Goal: Information Seeking & Learning: Learn about a topic

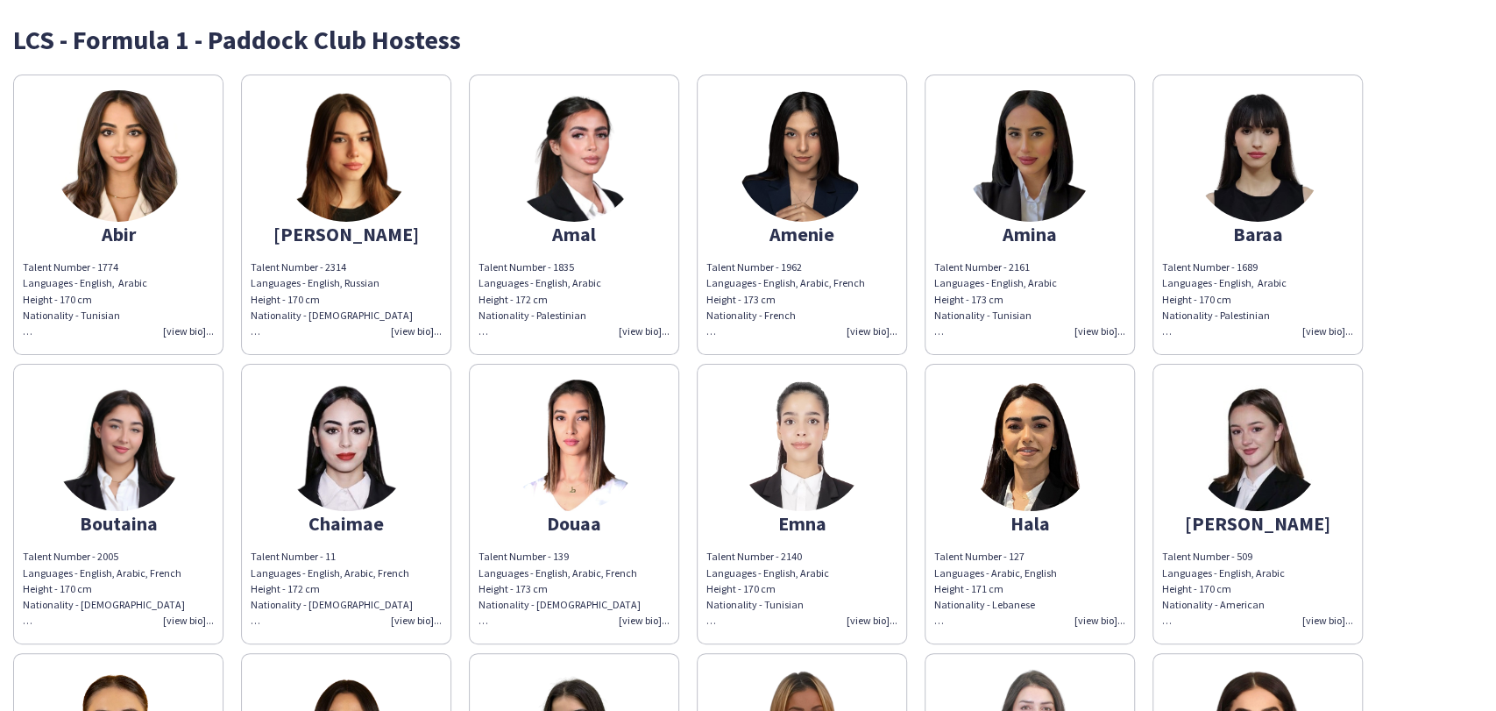
click at [1057, 302] on div "Talent Number - 2161 Languages - English, Arabic Height - 173 cm Nationality - …" at bounding box center [1029, 299] width 191 height 80
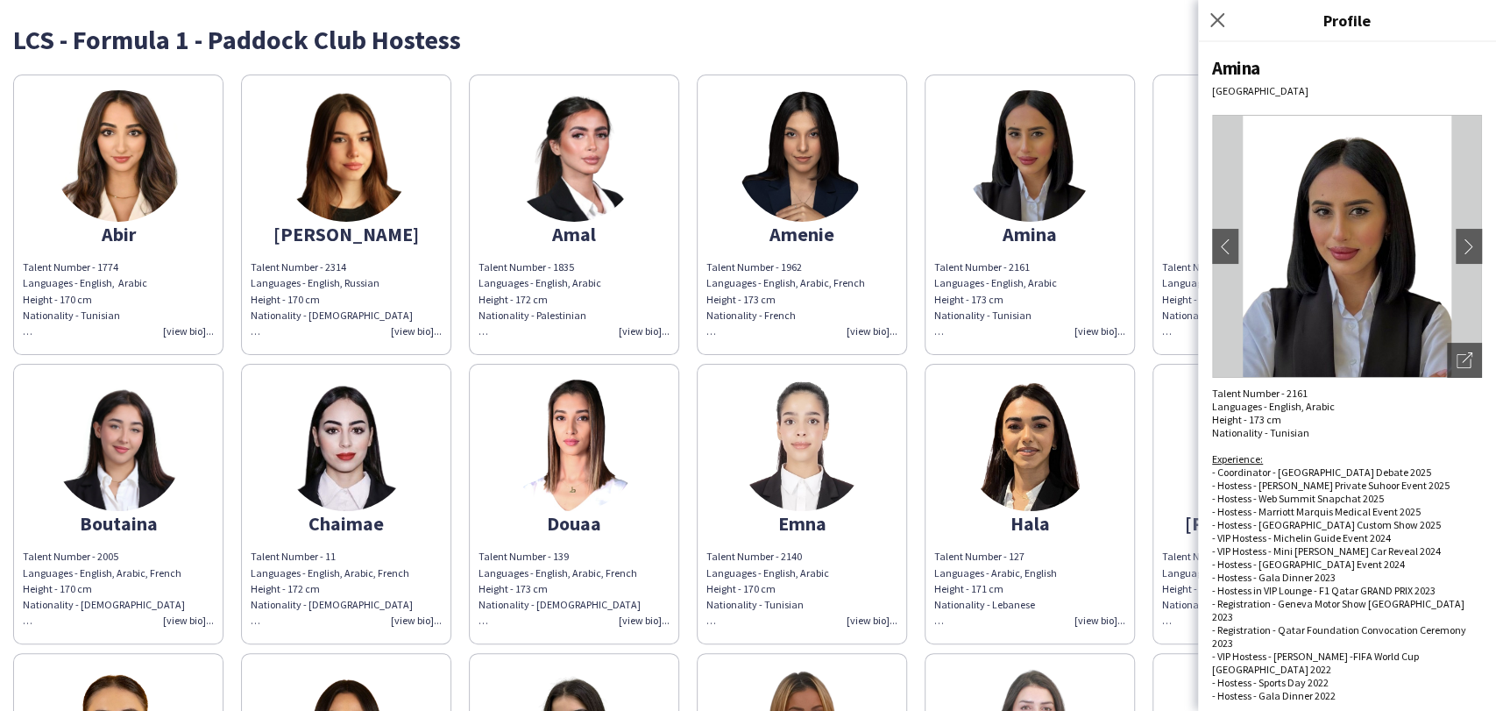
click at [1274, 456] on div "Experience:" at bounding box center [1347, 458] width 270 height 13
click at [874, 245] on app-share-pages-crew-card "Amenie Talent Number - 1962 Languages - English, Arabic, French Height - 173 cm…" at bounding box center [802, 214] width 210 height 280
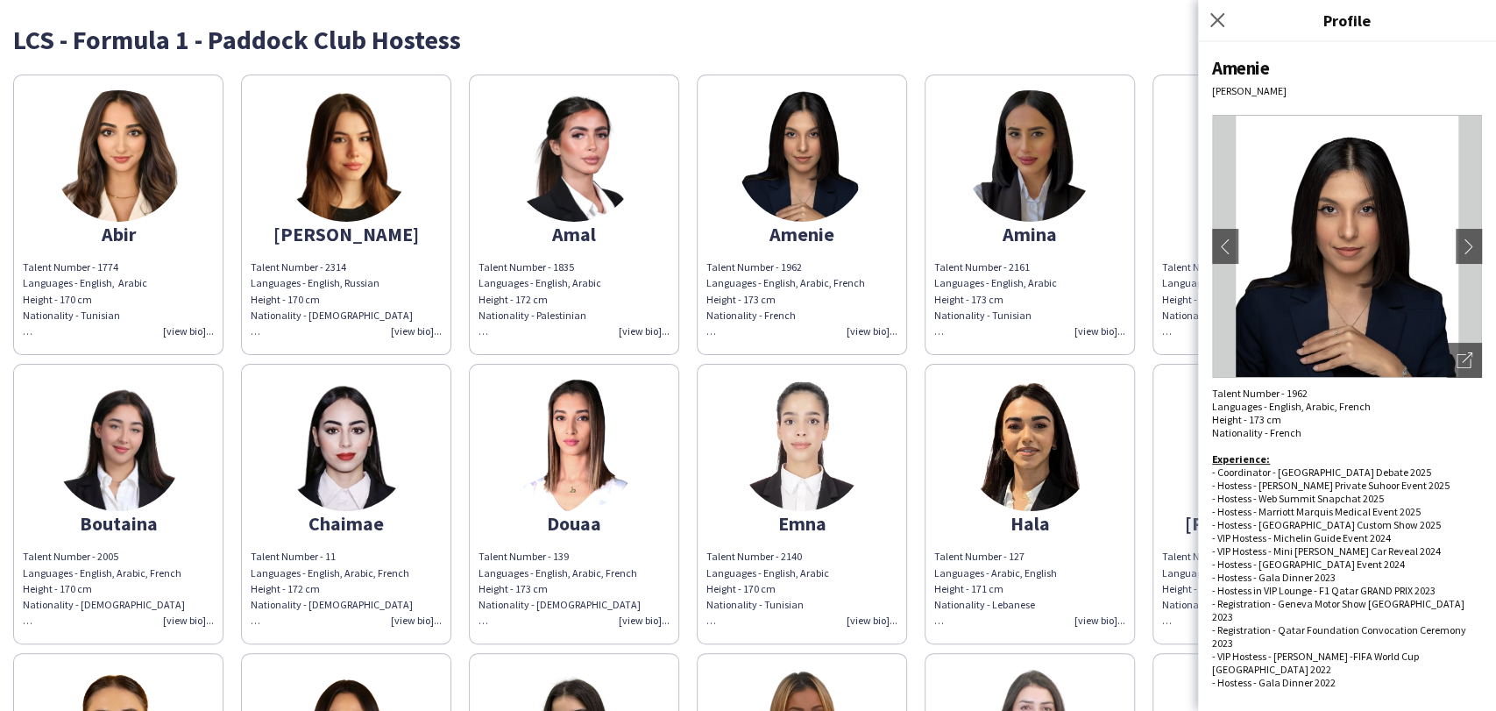
click at [1161, 201] on app-share-pages-crew-card "Baraa Talent Number - 1689 Languages - English, Arabic Height - 170 cm National…" at bounding box center [1258, 214] width 210 height 280
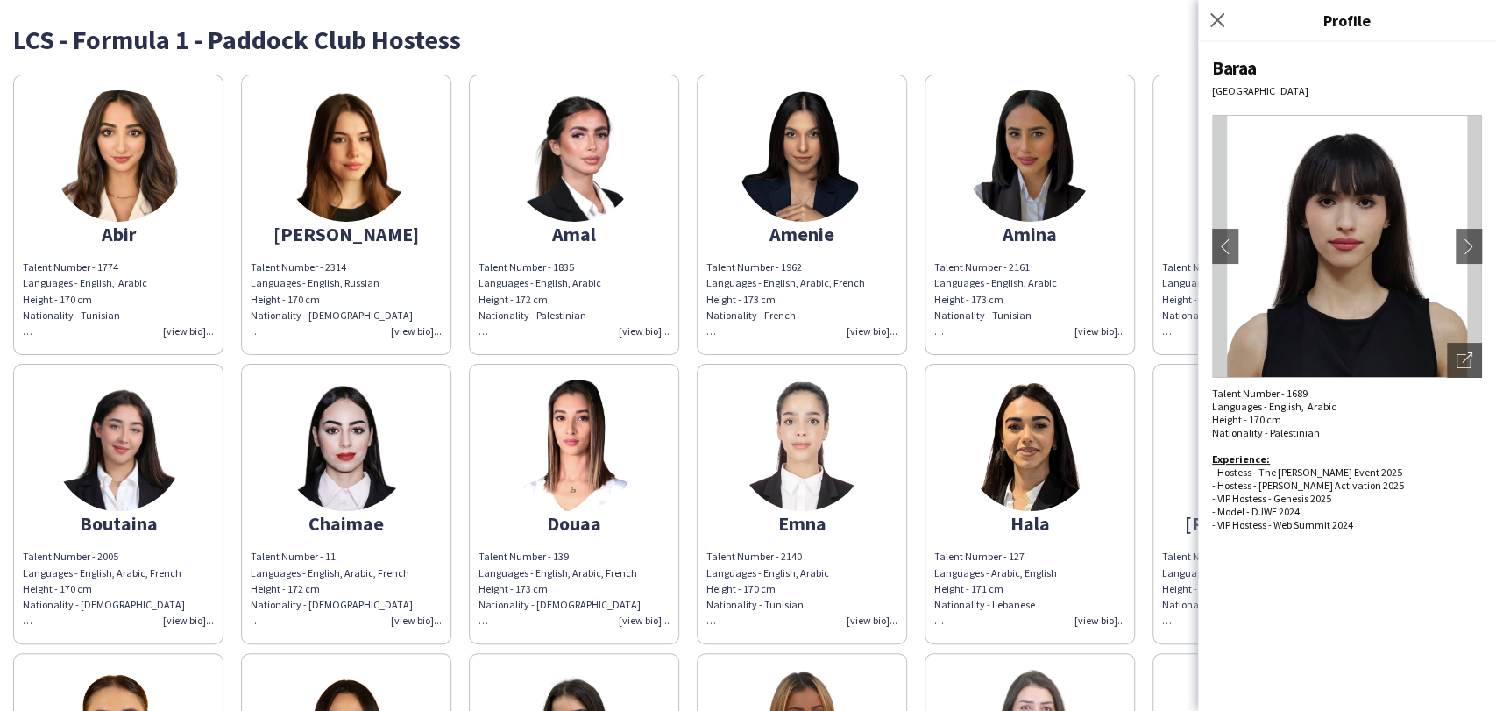
click at [1048, 215] on img at bounding box center [1029, 155] width 131 height 131
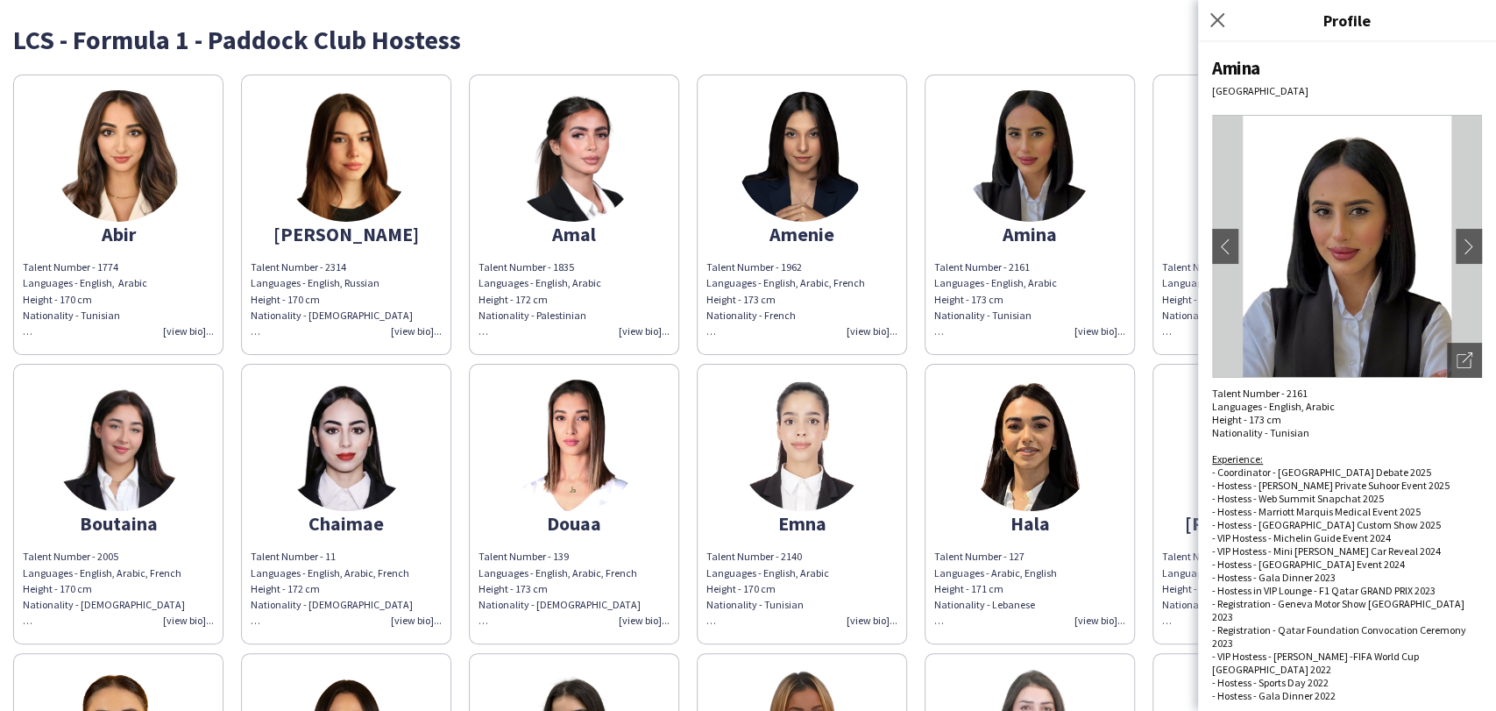
click at [1056, 472] on img at bounding box center [1029, 444] width 131 height 131
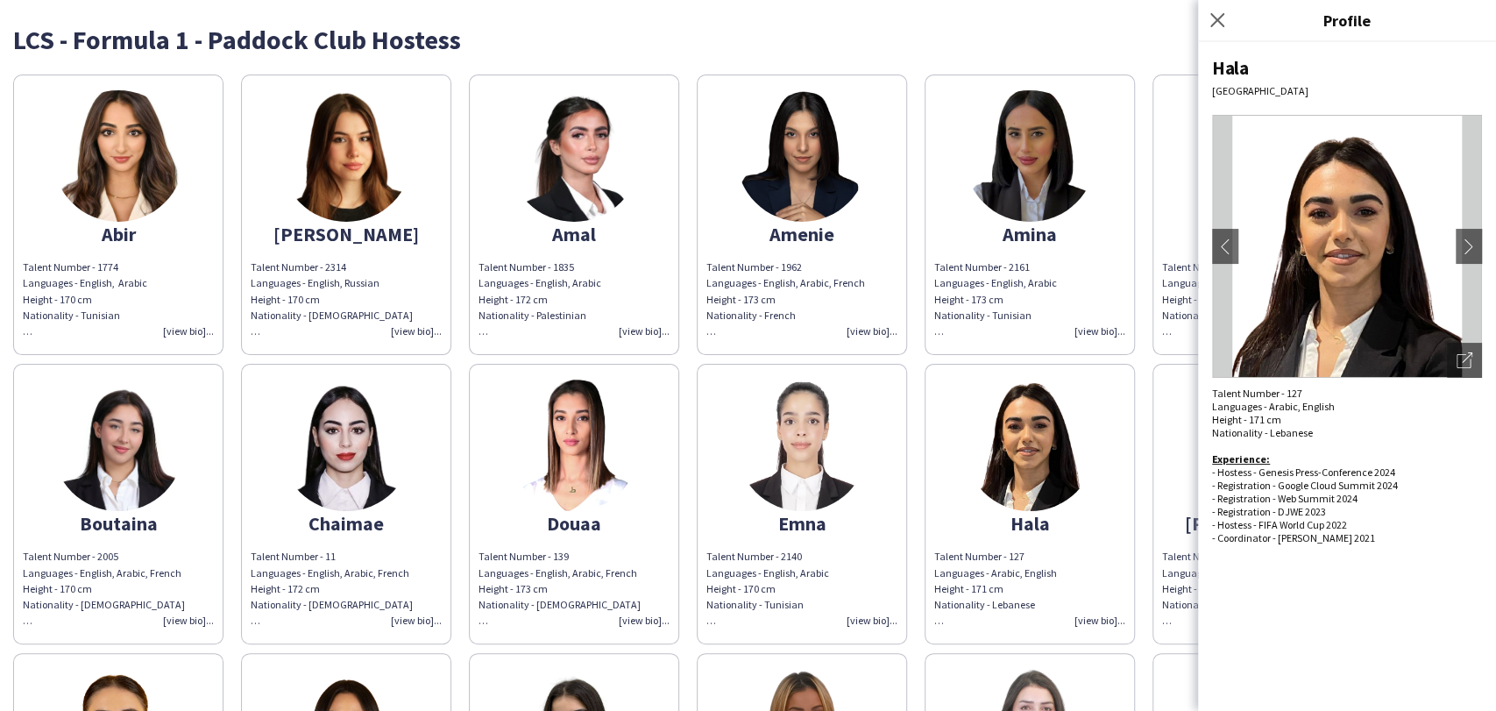
click at [1181, 497] on app-share-pages-crew-card "Jessica Talent Number - 509 Languages - English, Arabic Height - 170 cm Nationa…" at bounding box center [1258, 504] width 210 height 280
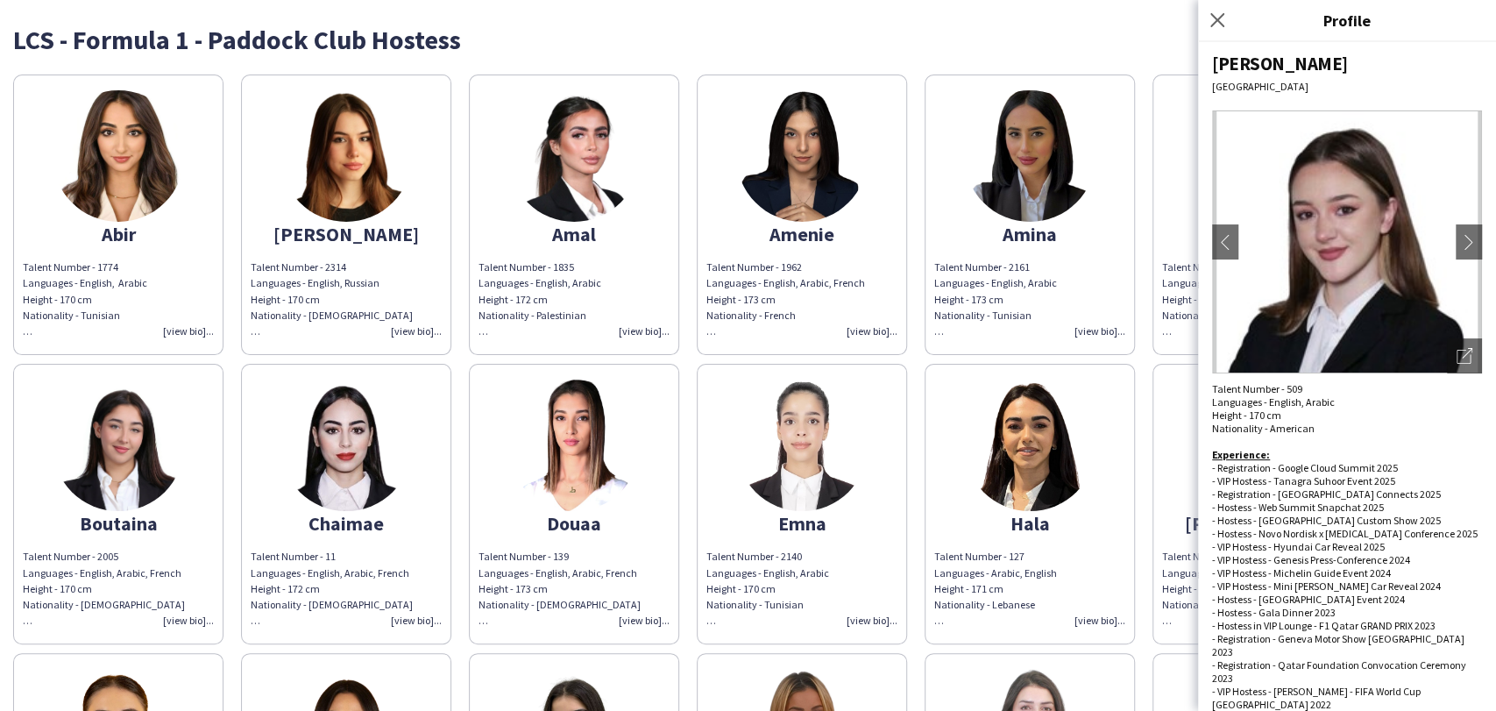
scroll to position [5, 0]
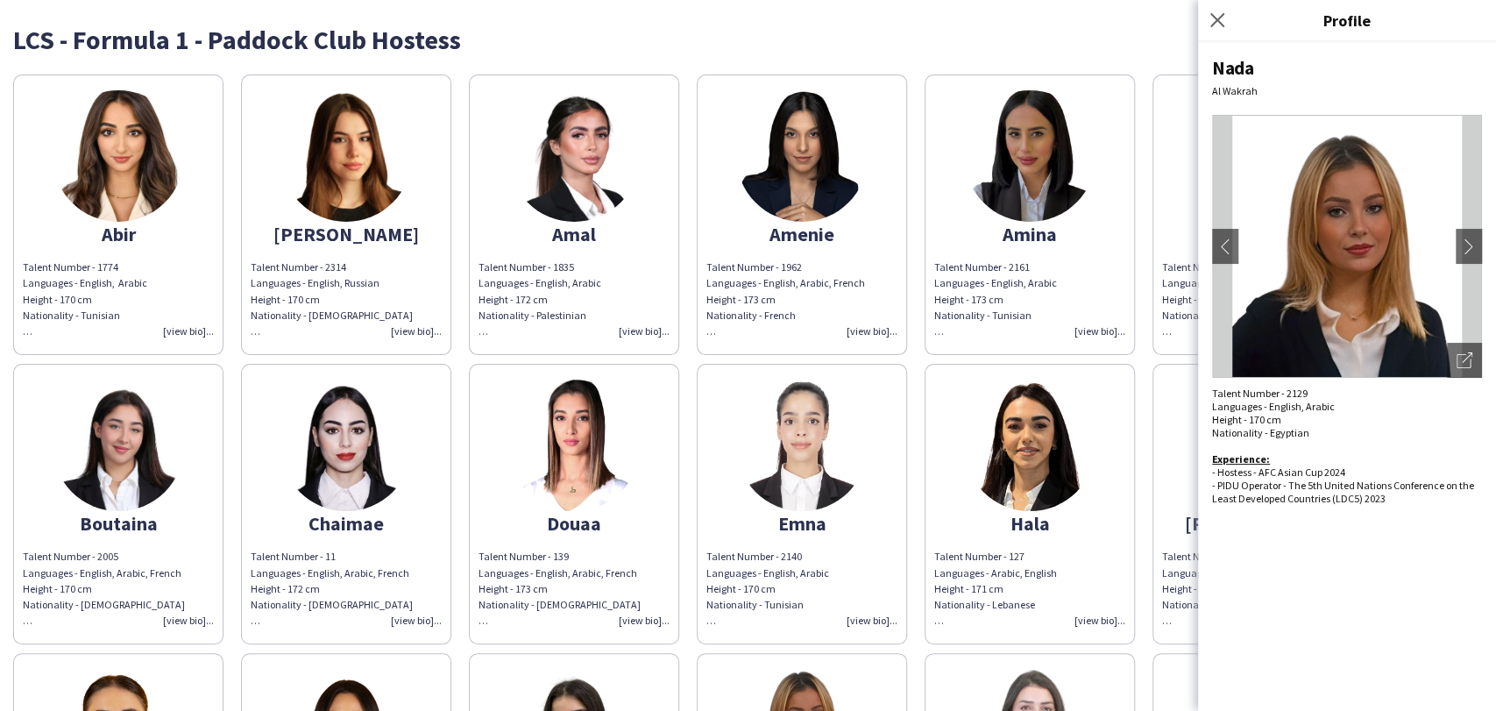
click at [793, 455] on img at bounding box center [801, 444] width 131 height 131
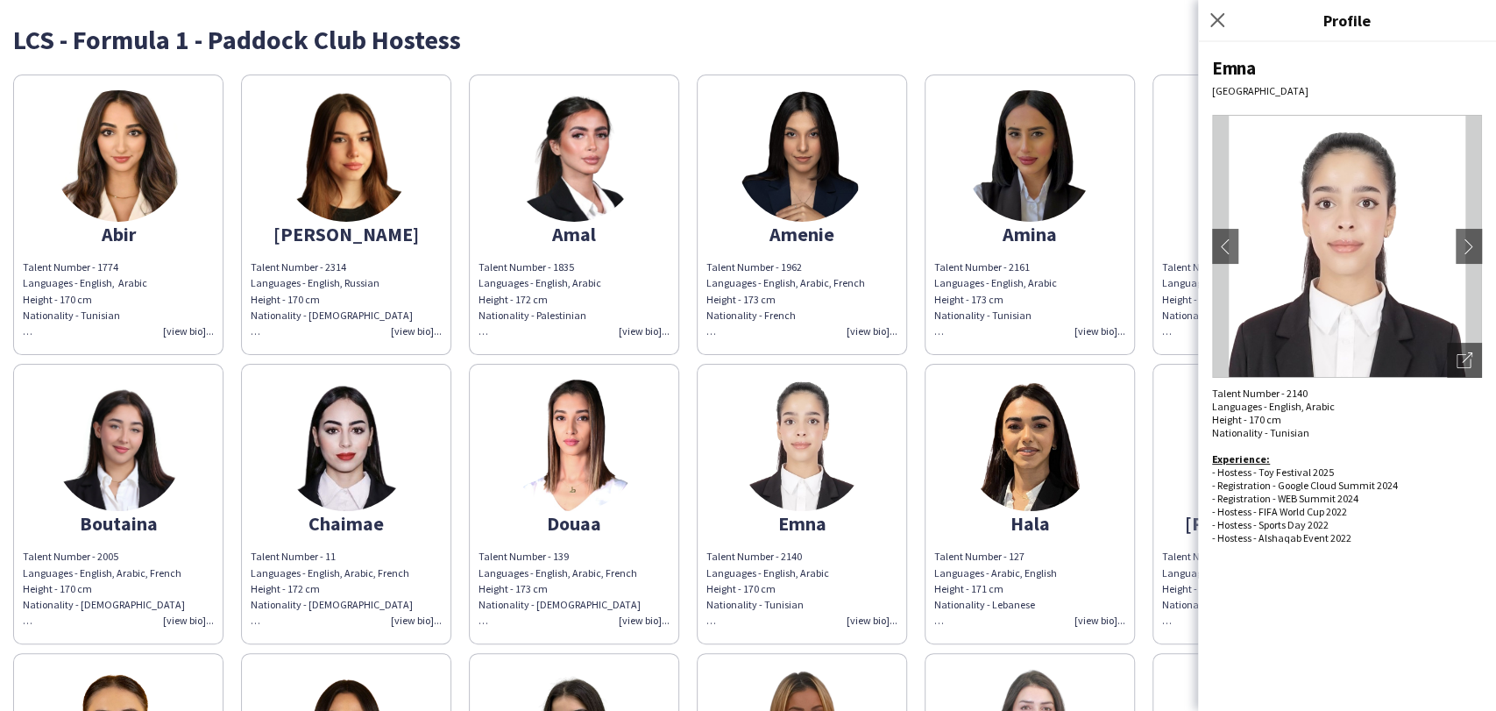
click at [550, 421] on img at bounding box center [573, 444] width 131 height 131
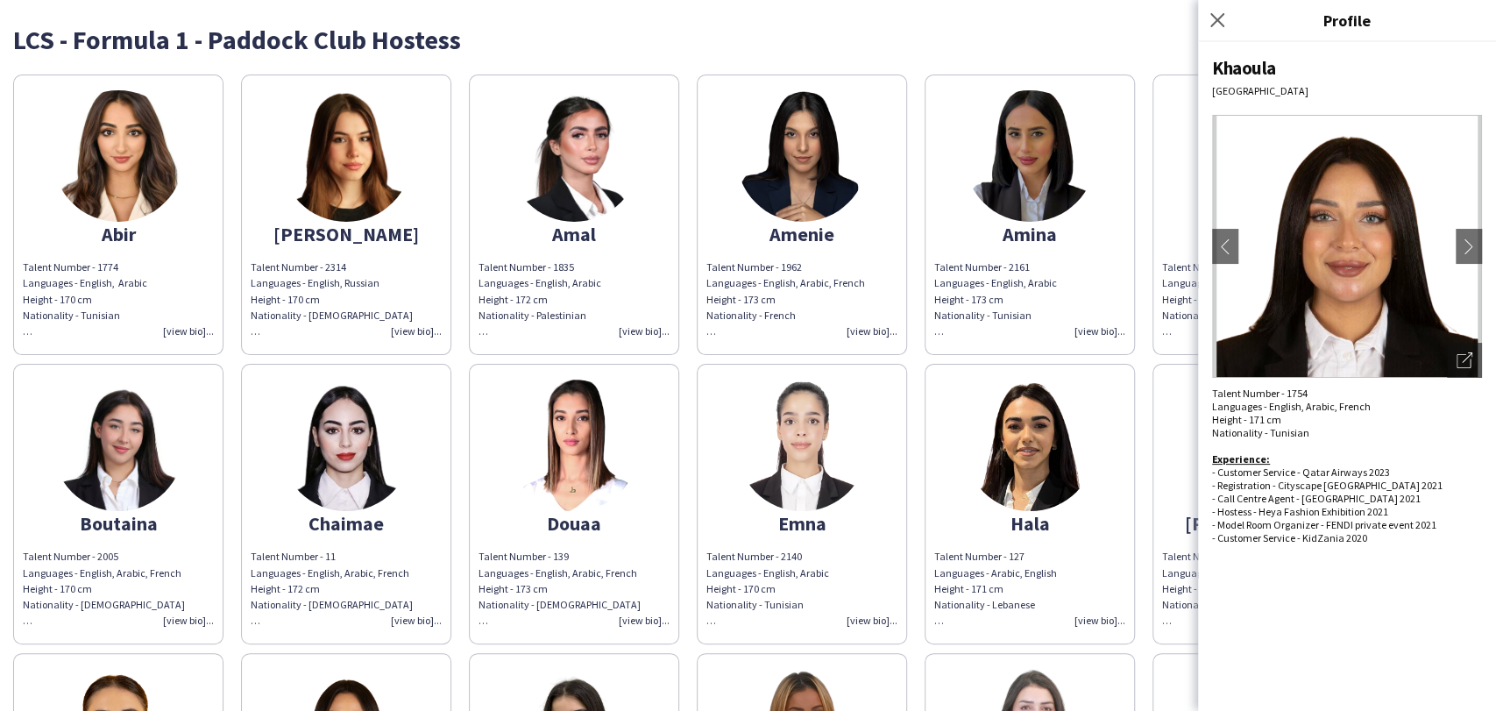
click at [285, 410] on app-share-pages-crew-card "Chaimae Talent Number - 11 Languages - English, Arabic, French Height - 172 cm …" at bounding box center [346, 504] width 210 height 280
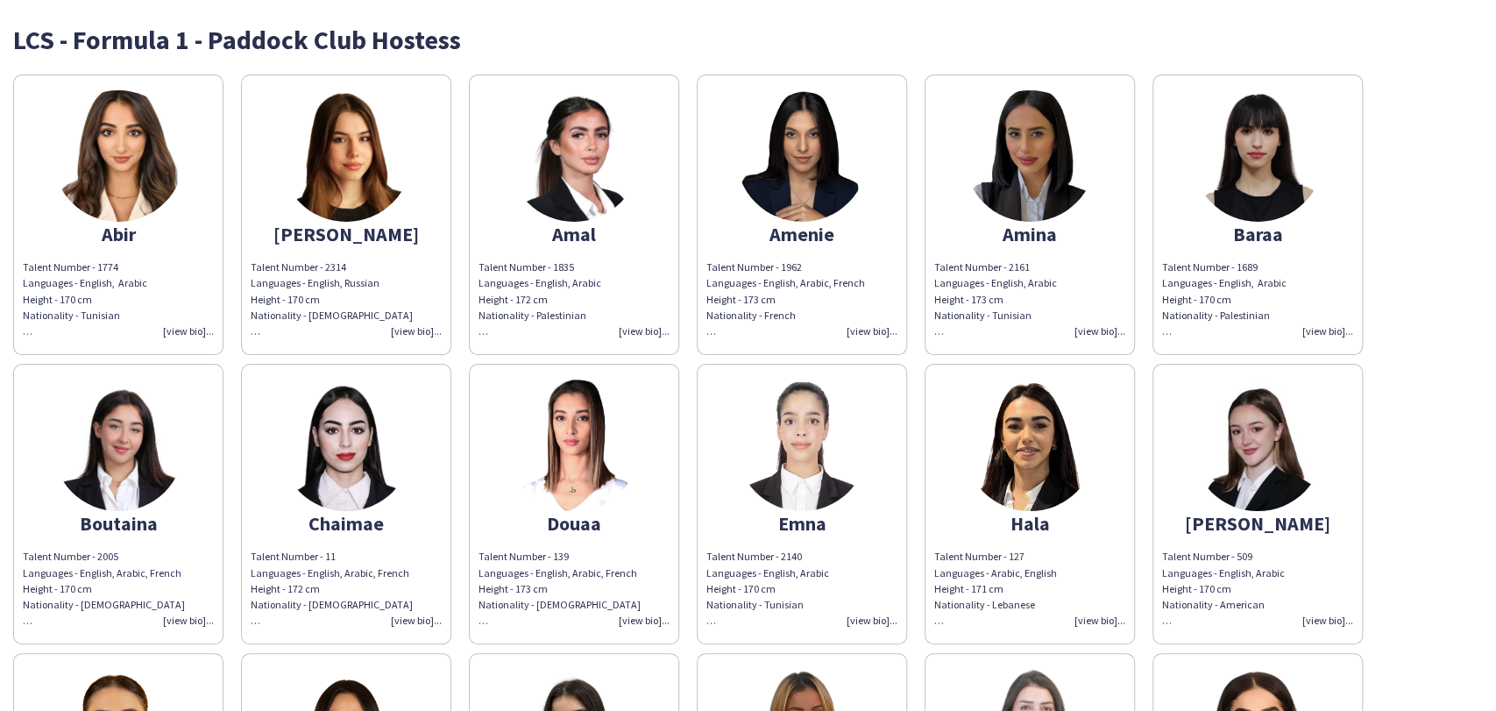
click at [132, 454] on img at bounding box center [118, 444] width 131 height 131
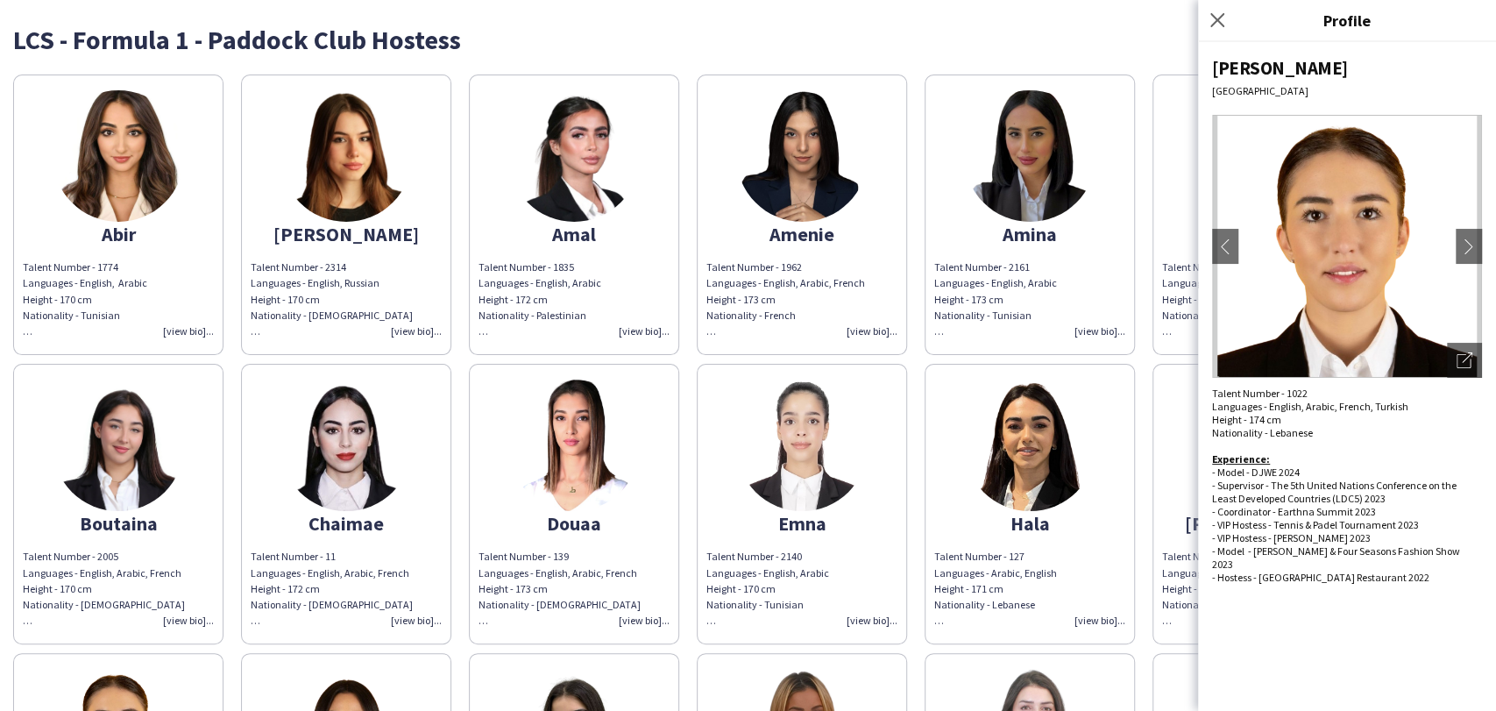
click at [138, 159] on img at bounding box center [118, 155] width 131 height 131
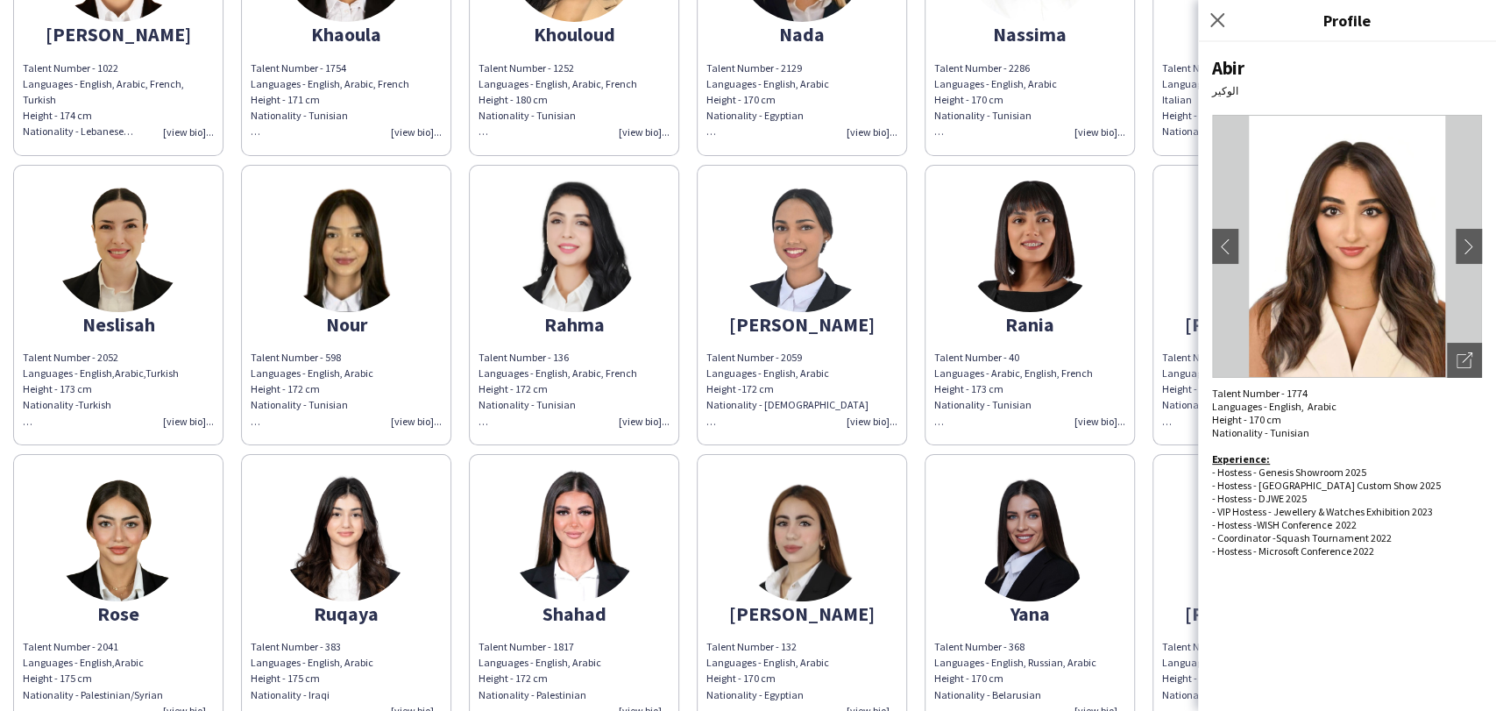
scroll to position [1168, 0]
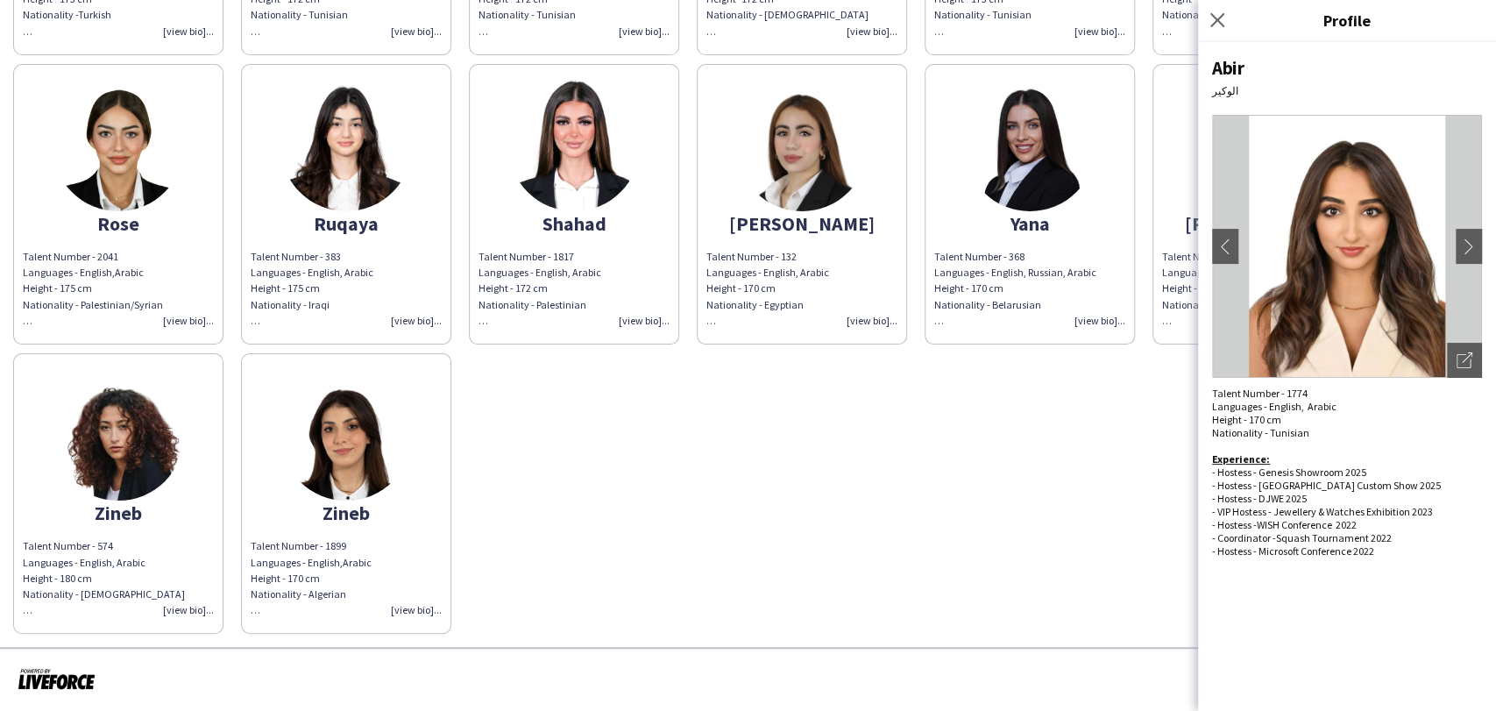
click at [316, 420] on img at bounding box center [345, 434] width 131 height 131
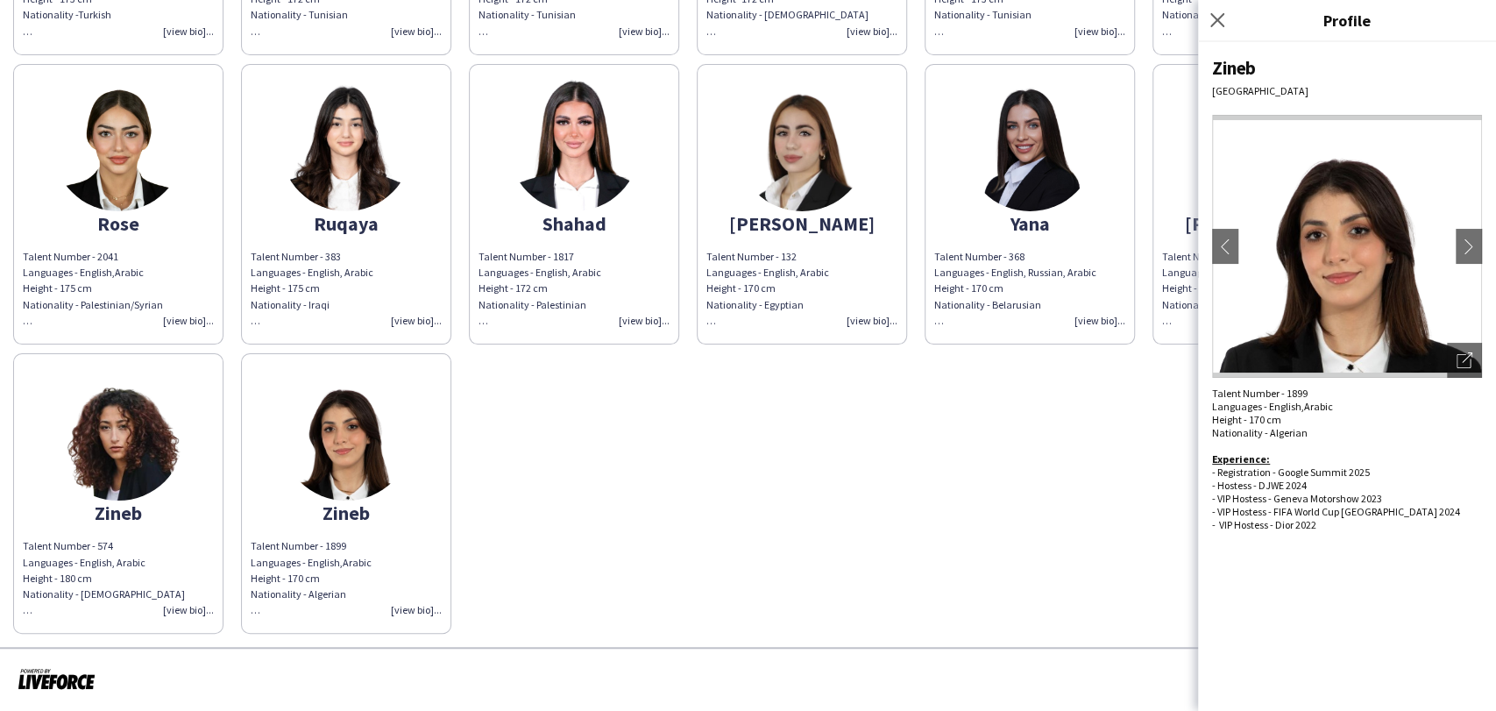
click at [156, 466] on img at bounding box center [118, 434] width 131 height 131
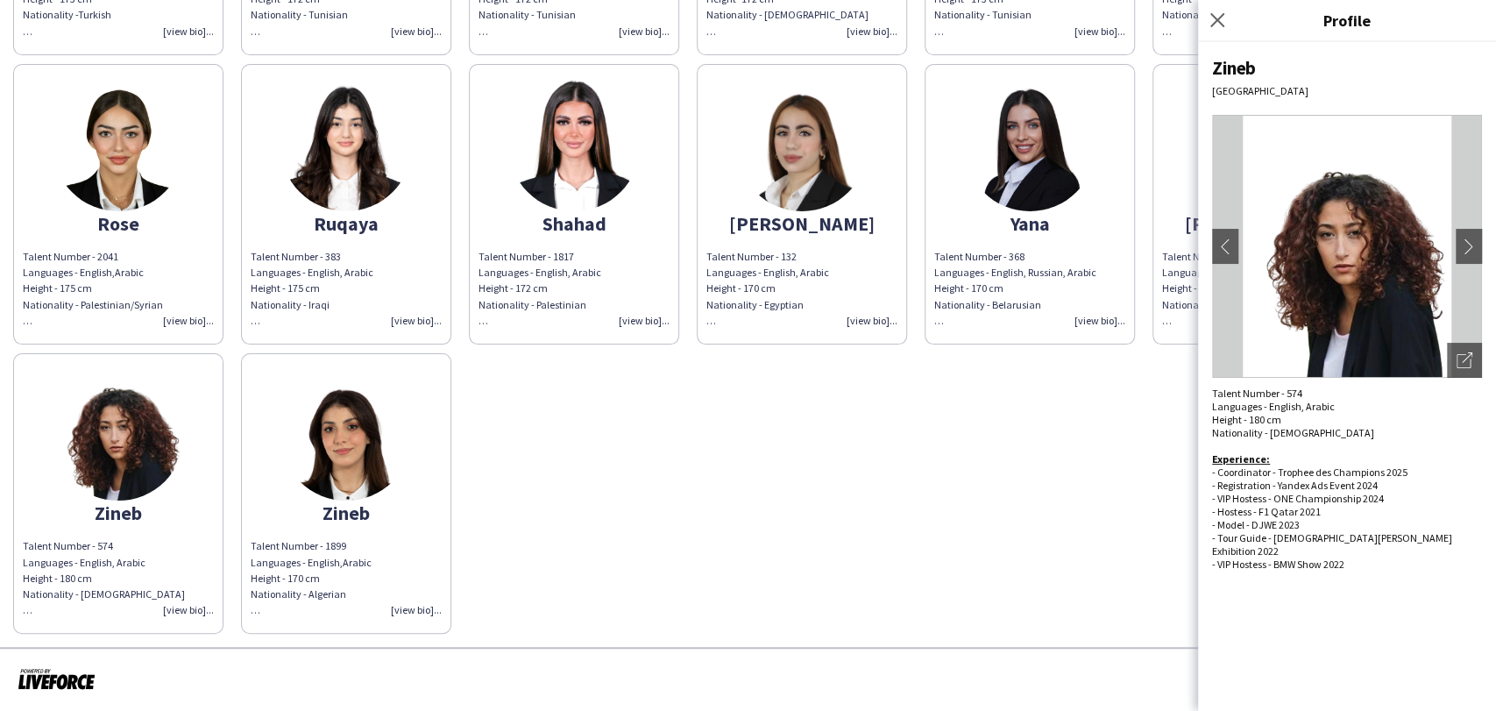
click at [154, 268] on div "Talent Number - 2041 Languages - English, Arabic Height - 175 cm Nationality - …" at bounding box center [118, 289] width 191 height 80
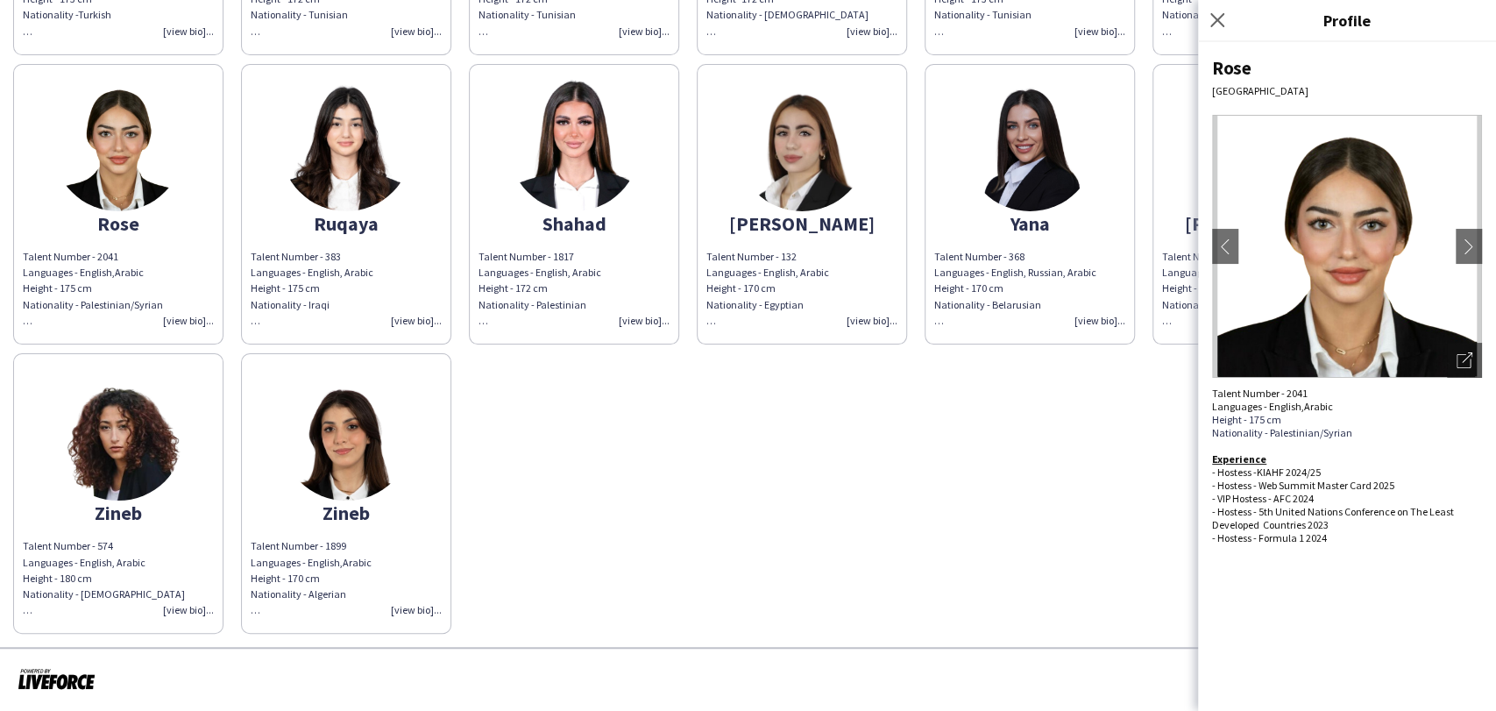
click at [372, 231] on div "Ruqaya" at bounding box center [346, 224] width 191 height 16
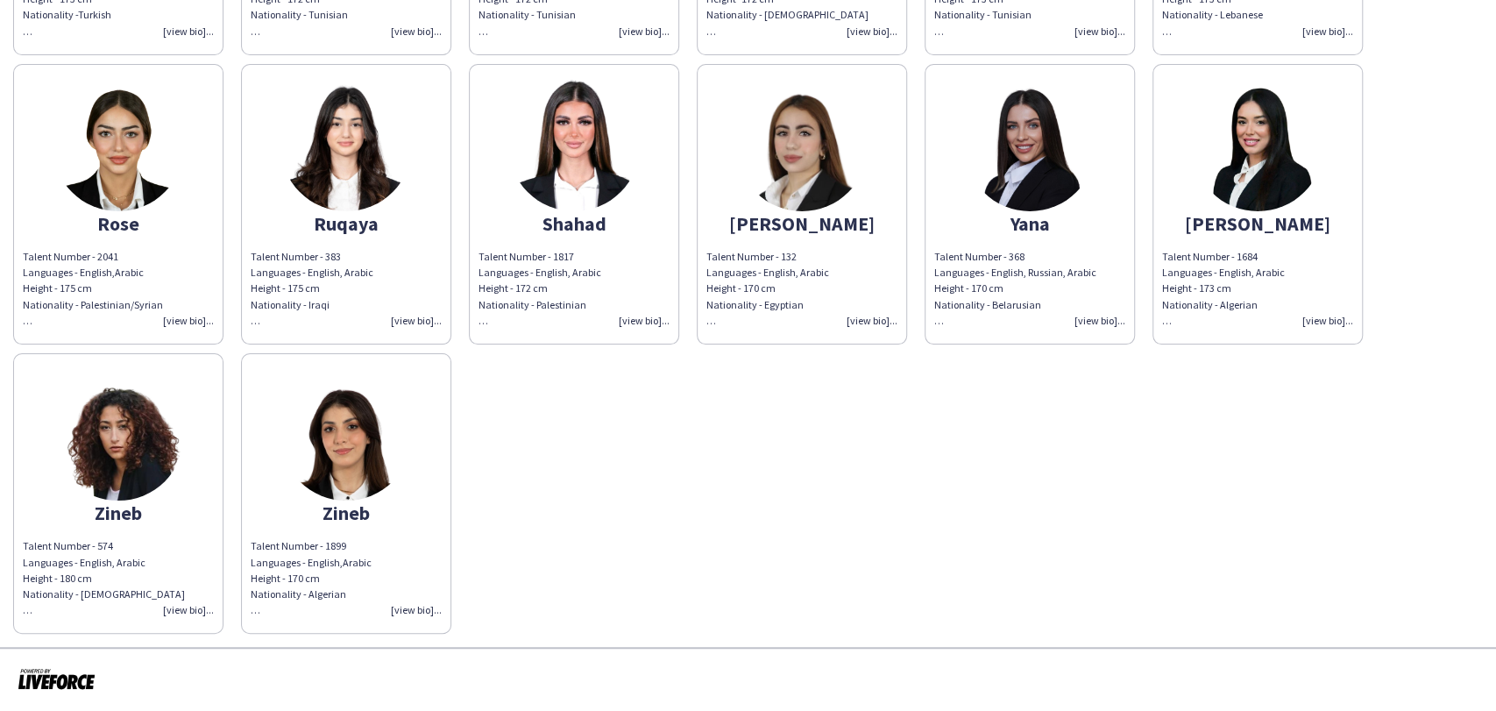
click at [620, 195] on app-share-pages-crew-card "Shahad Talent Number - 1817 Languages - English, Arabic Height - 172 cm Nationa…" at bounding box center [574, 204] width 210 height 280
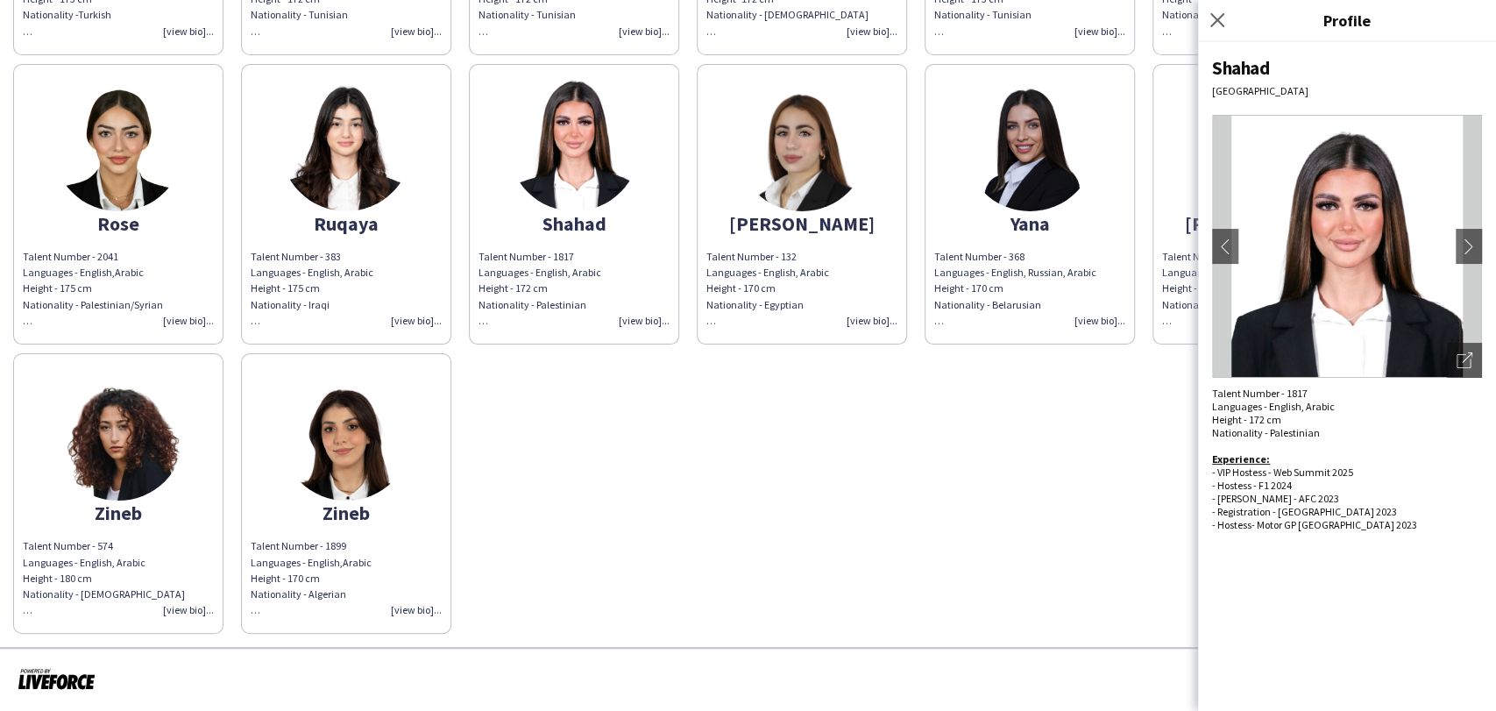
click at [785, 141] on img at bounding box center [801, 145] width 131 height 131
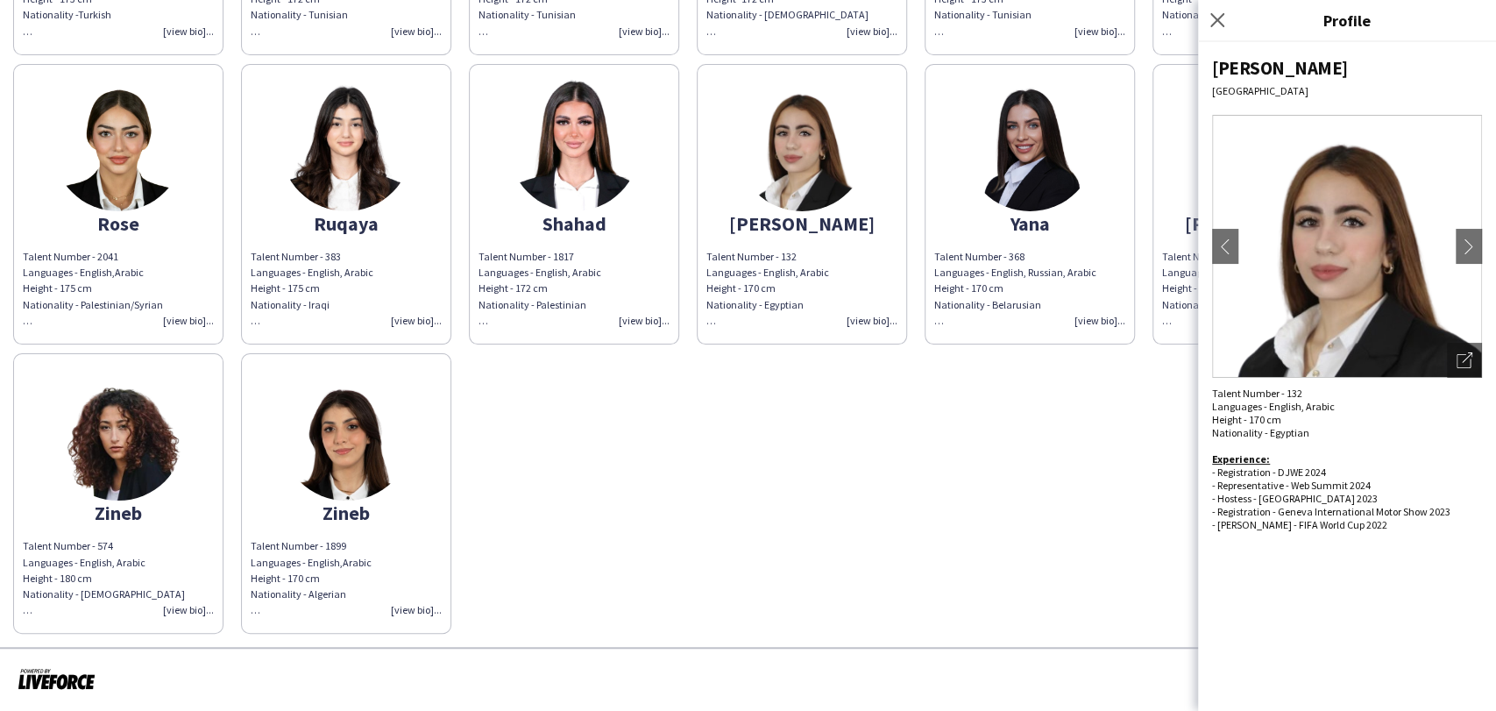
click at [1042, 220] on div "Yana" at bounding box center [1029, 224] width 191 height 16
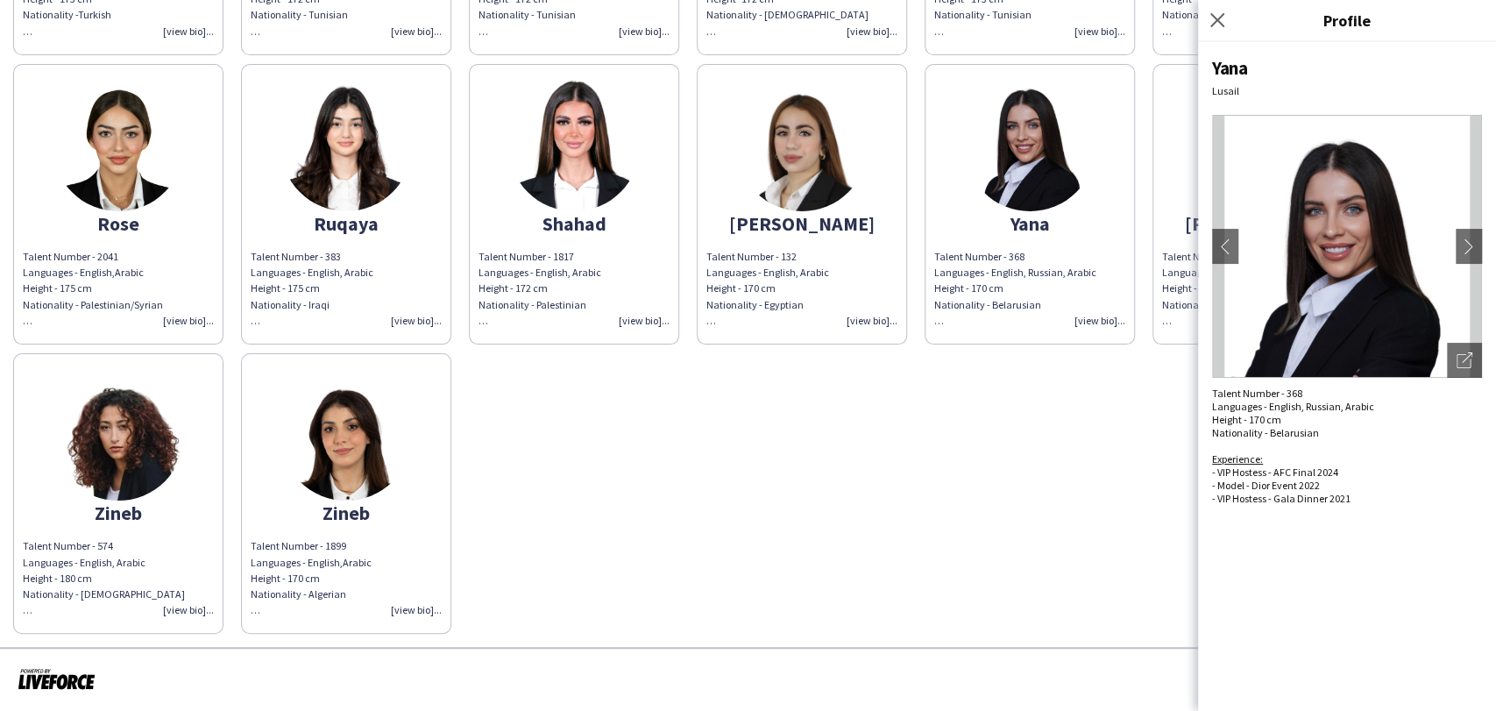
click at [1193, 177] on app-share-pages-crew-card "Yousra Talent Number - 1684 Languages - English, Arabic Height - 173 cm Nationa…" at bounding box center [1258, 204] width 210 height 280
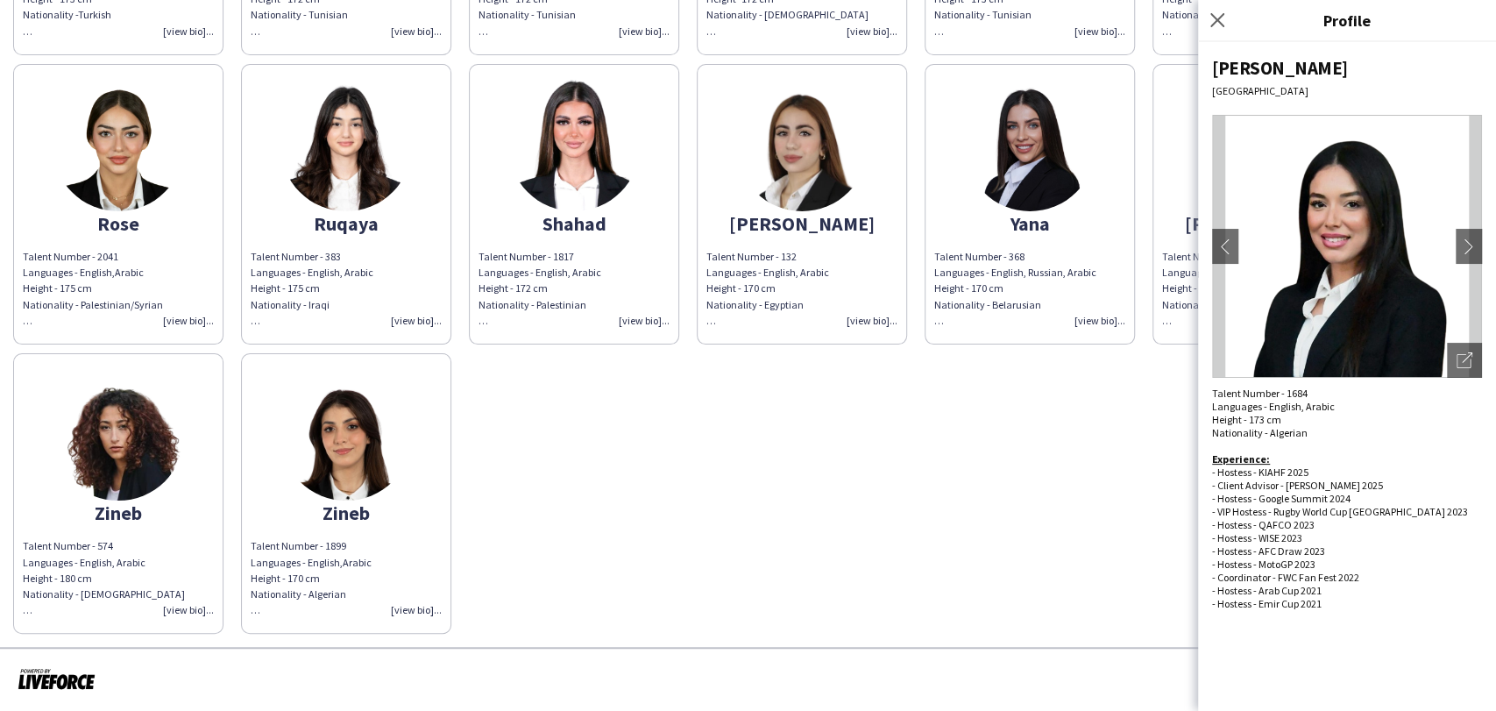
click at [1107, 161] on app-share-pages-crew-card "Yana Talent Number - 368 Languages - English, Russian, Arabic Height - 170 cm N…" at bounding box center [1030, 204] width 210 height 280
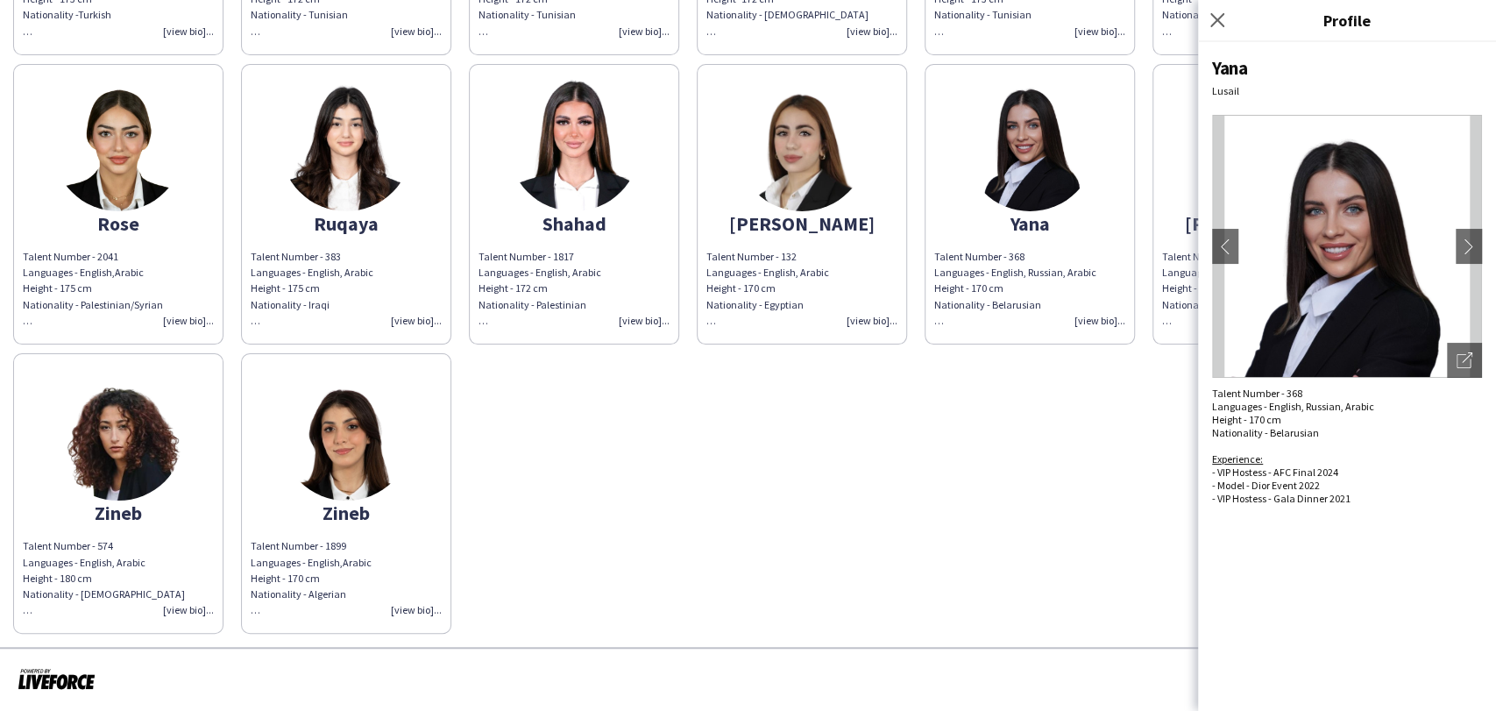
click at [1240, 458] on u "Experience:" at bounding box center [1237, 458] width 51 height 13
click at [1174, 171] on app-share-pages-crew-card "Yousra Talent Number - 1684 Languages - English, Arabic Height - 173 cm Nationa…" at bounding box center [1258, 204] width 210 height 280
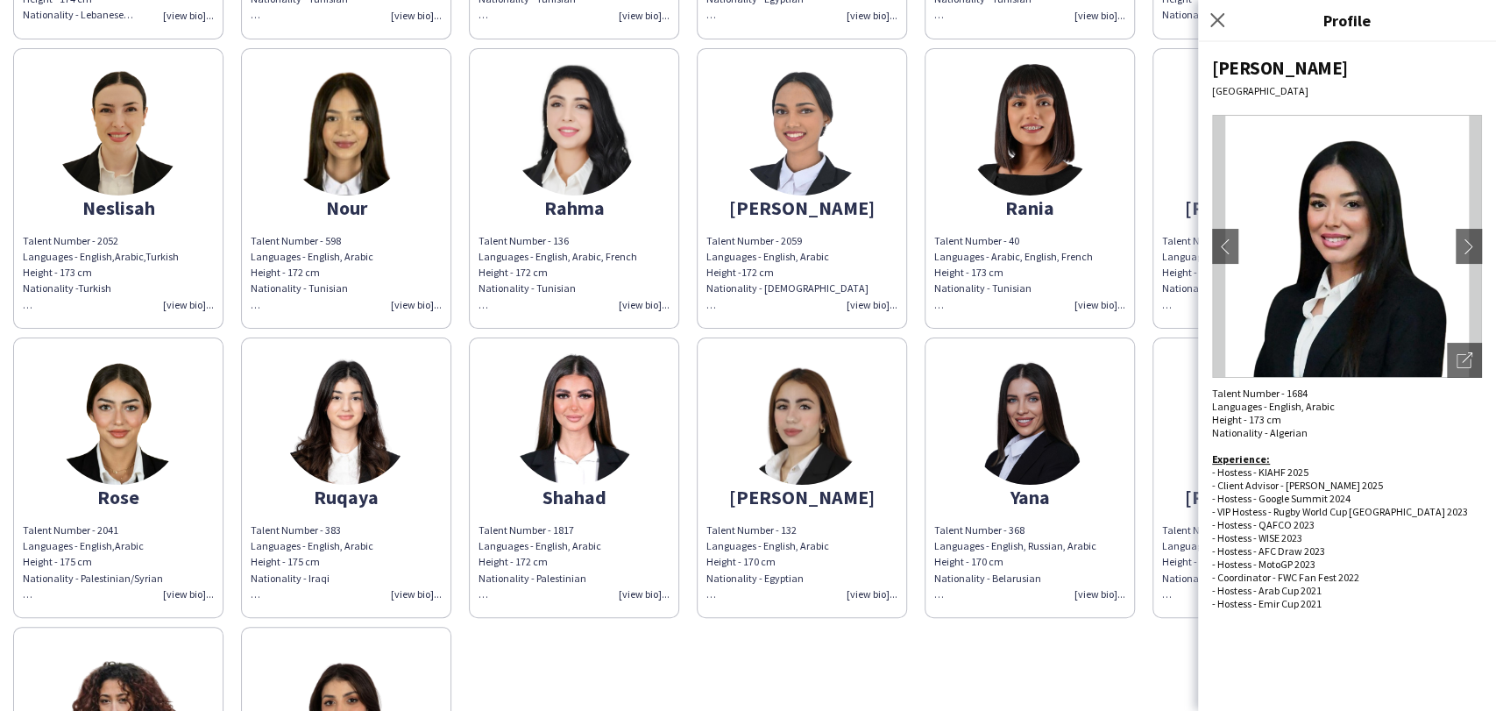
scroll to position [681, 0]
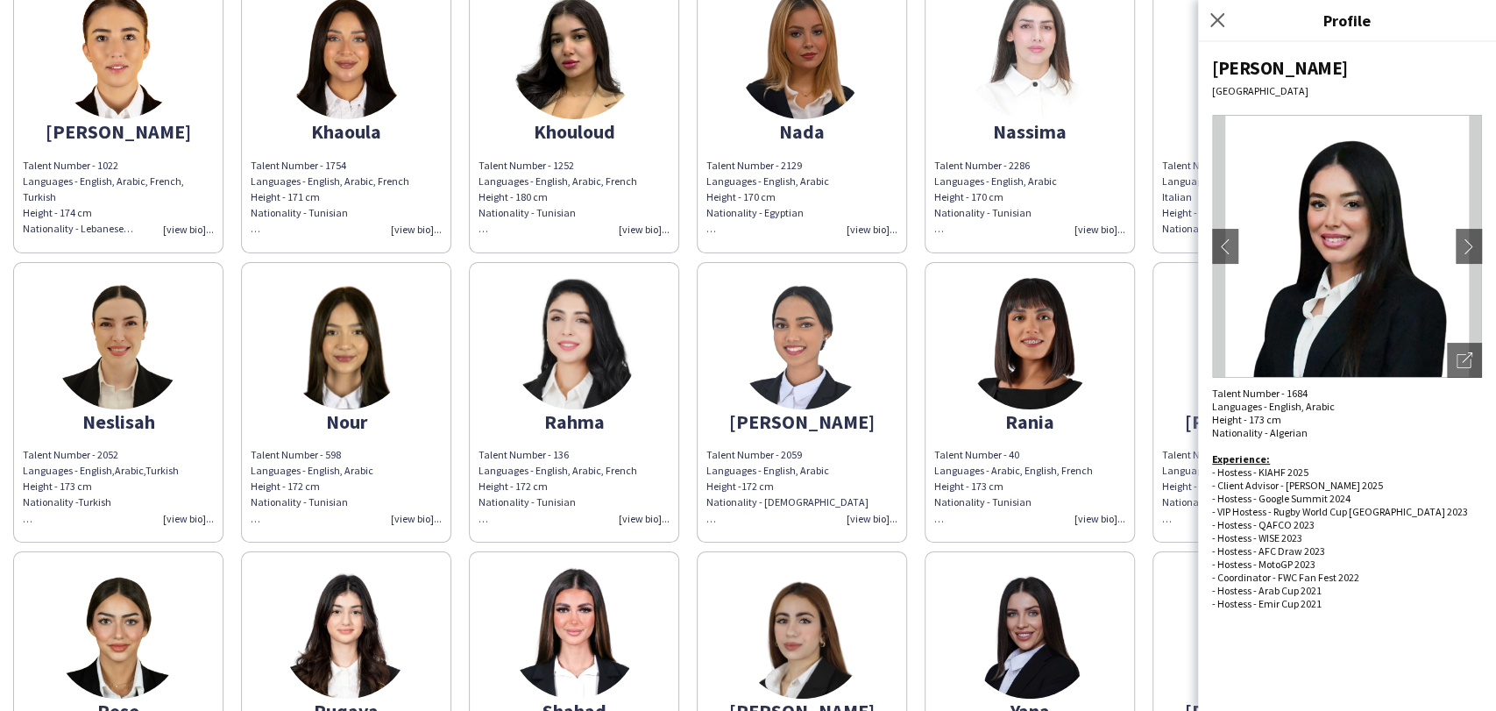
click at [1003, 389] on img at bounding box center [1029, 343] width 131 height 131
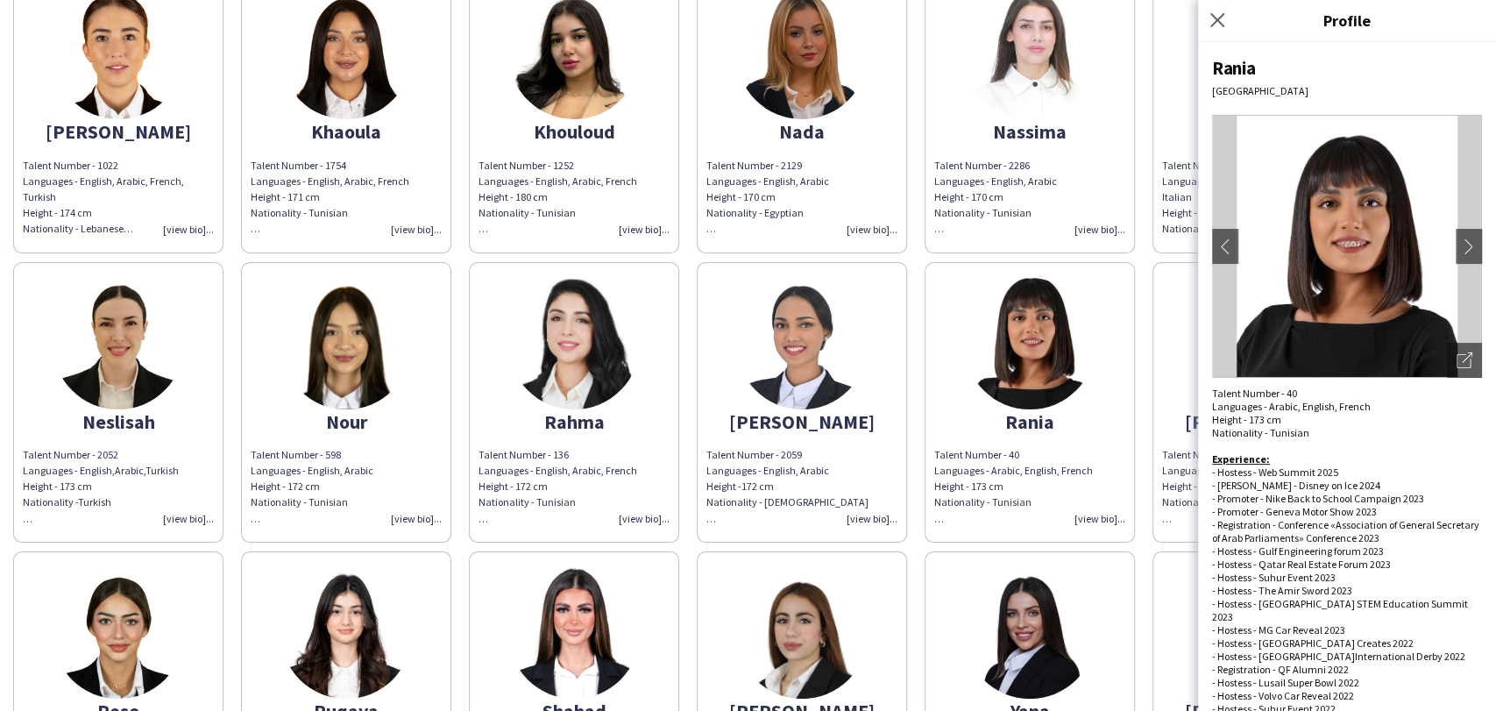
click at [989, 147] on app-share-pages-crew-card "Nassima Talent Number - 2286 Languages - English, Arabic Height - 170 cm Nation…" at bounding box center [1030, 112] width 210 height 280
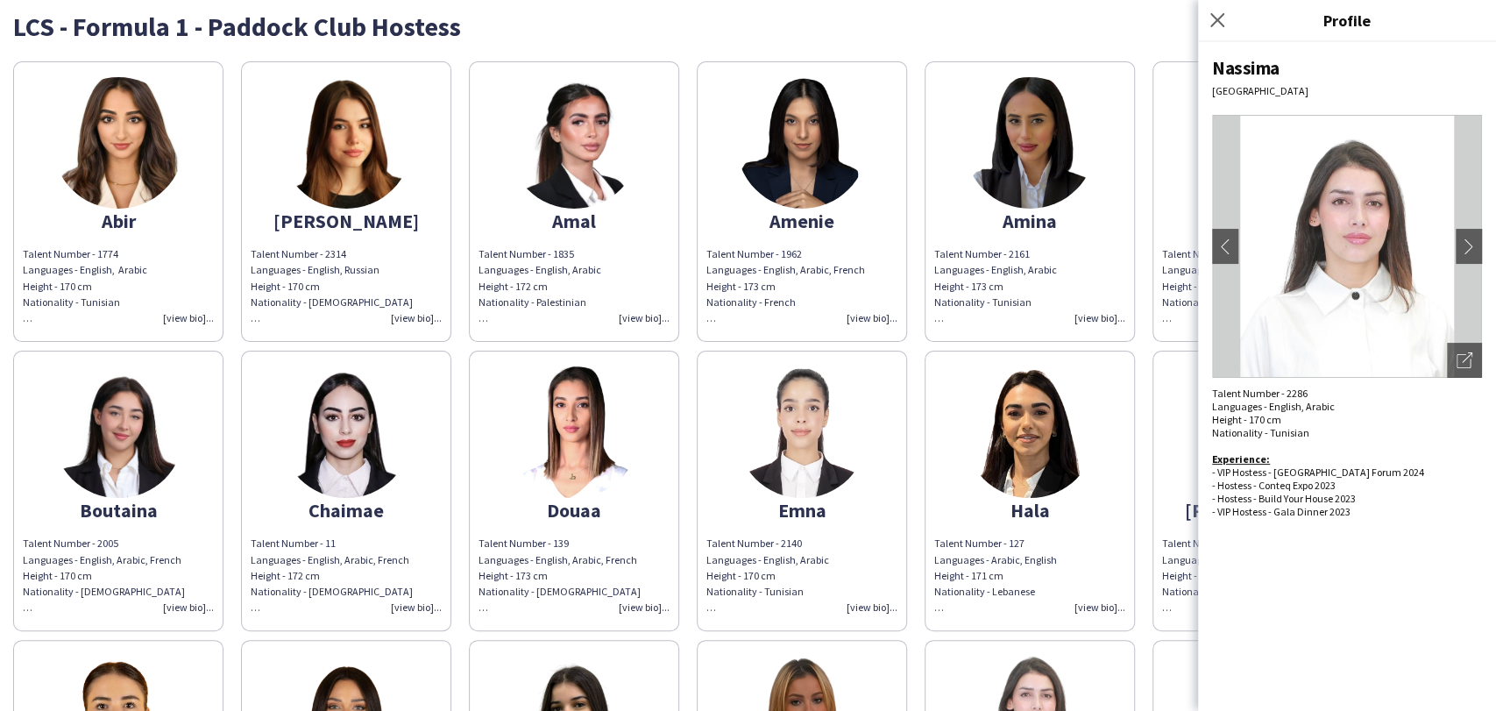
scroll to position [0, 0]
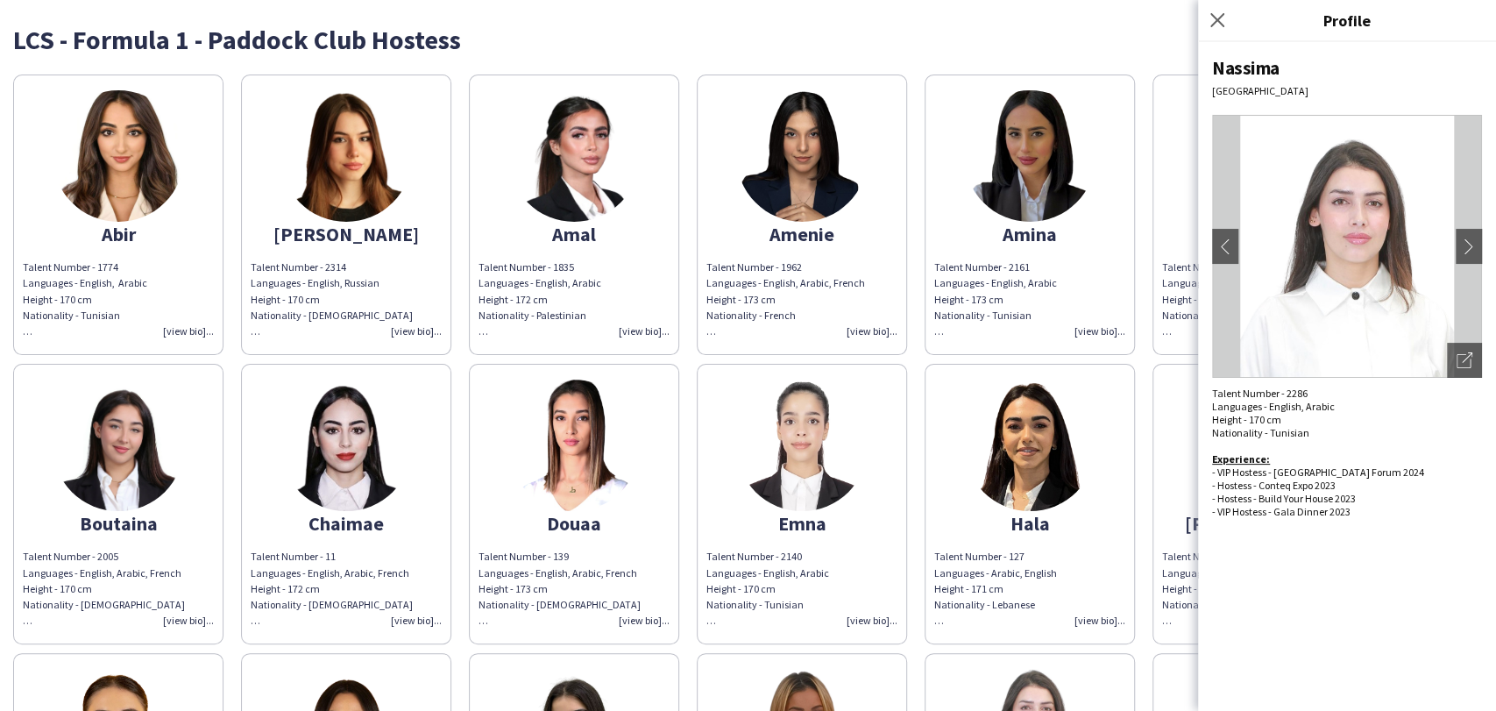
click at [1039, 252] on app-share-pages-crew-card "Amina Talent Number - 2161 Languages - English, Arabic Height - 173 cm National…" at bounding box center [1030, 214] width 210 height 280
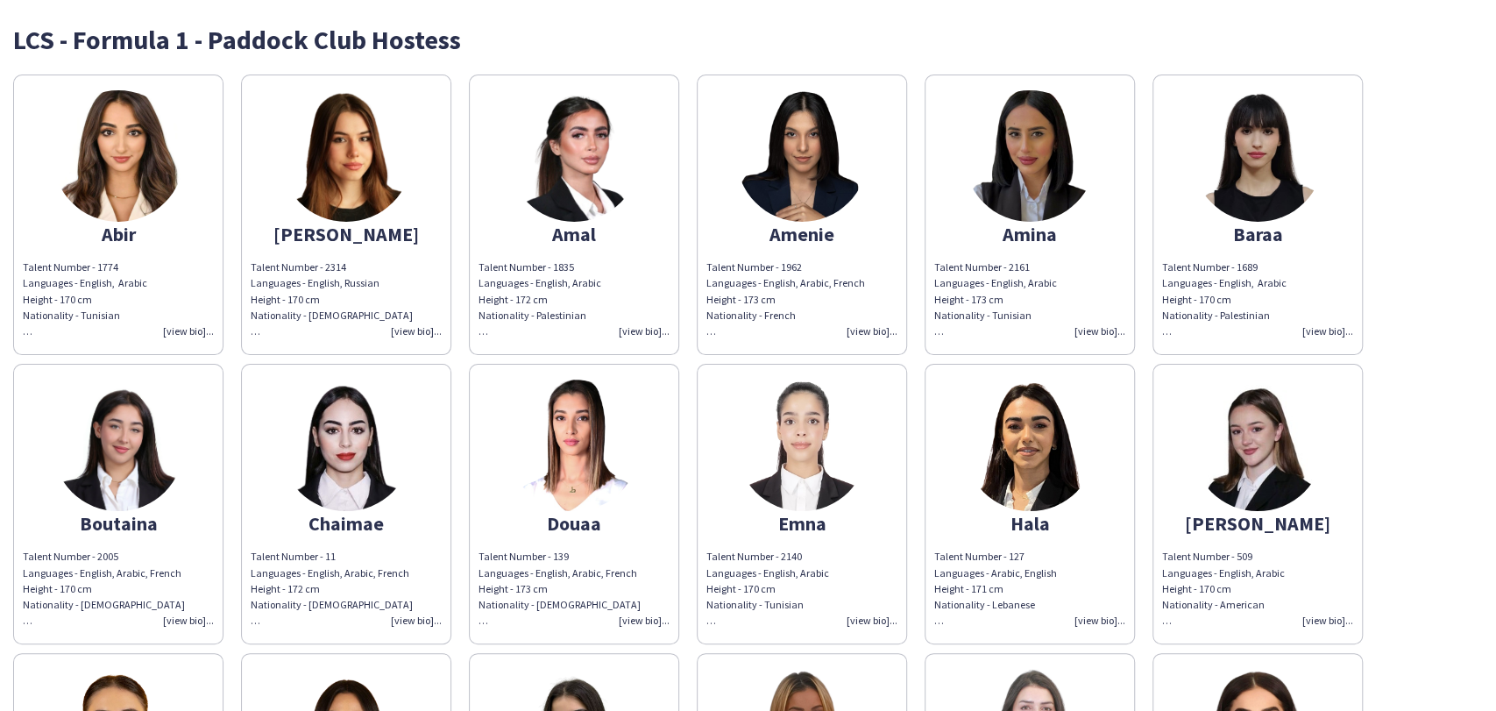
click at [812, 500] on img at bounding box center [801, 444] width 131 height 131
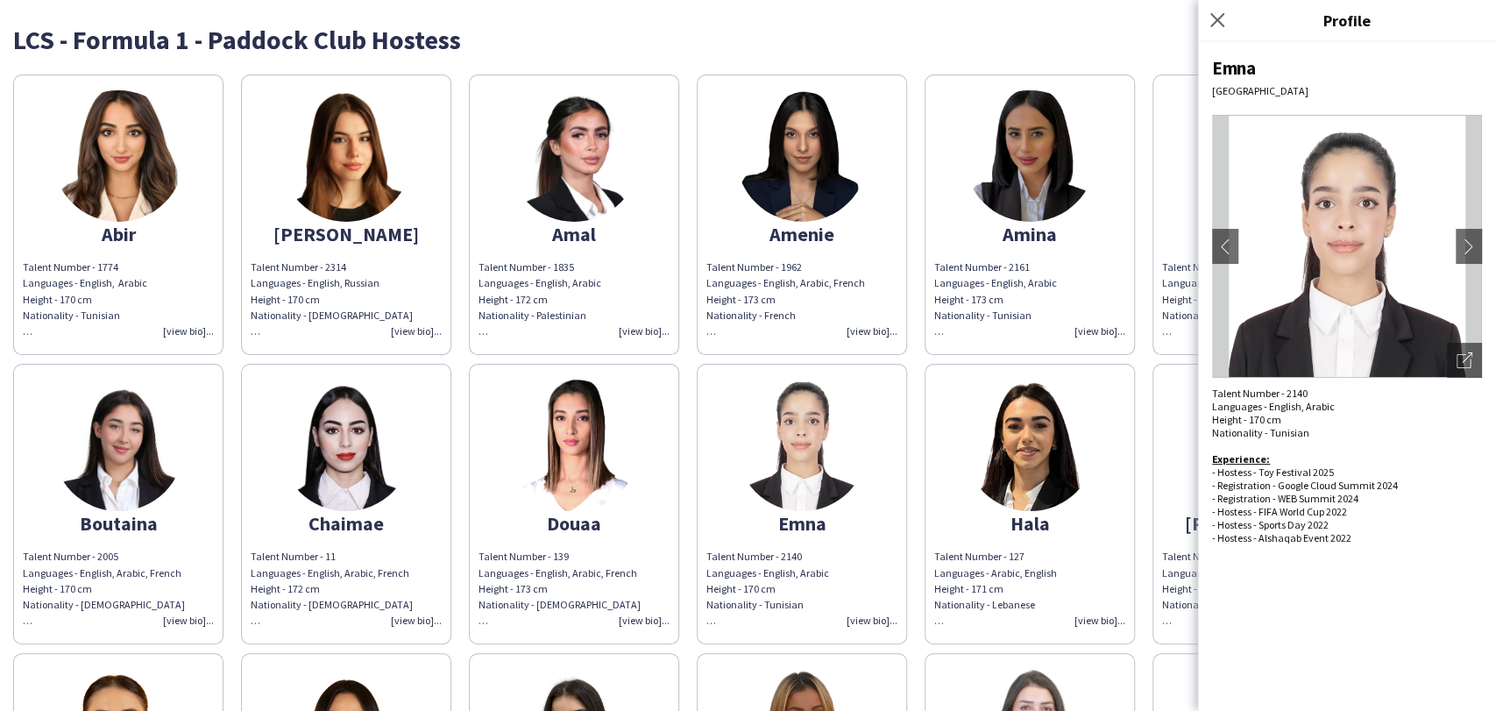
click at [930, 16] on div "LCS - Formula 1 - Paddock Club Hostess" at bounding box center [748, 32] width 1470 height 39
